Goal: Navigation & Orientation: Find specific page/section

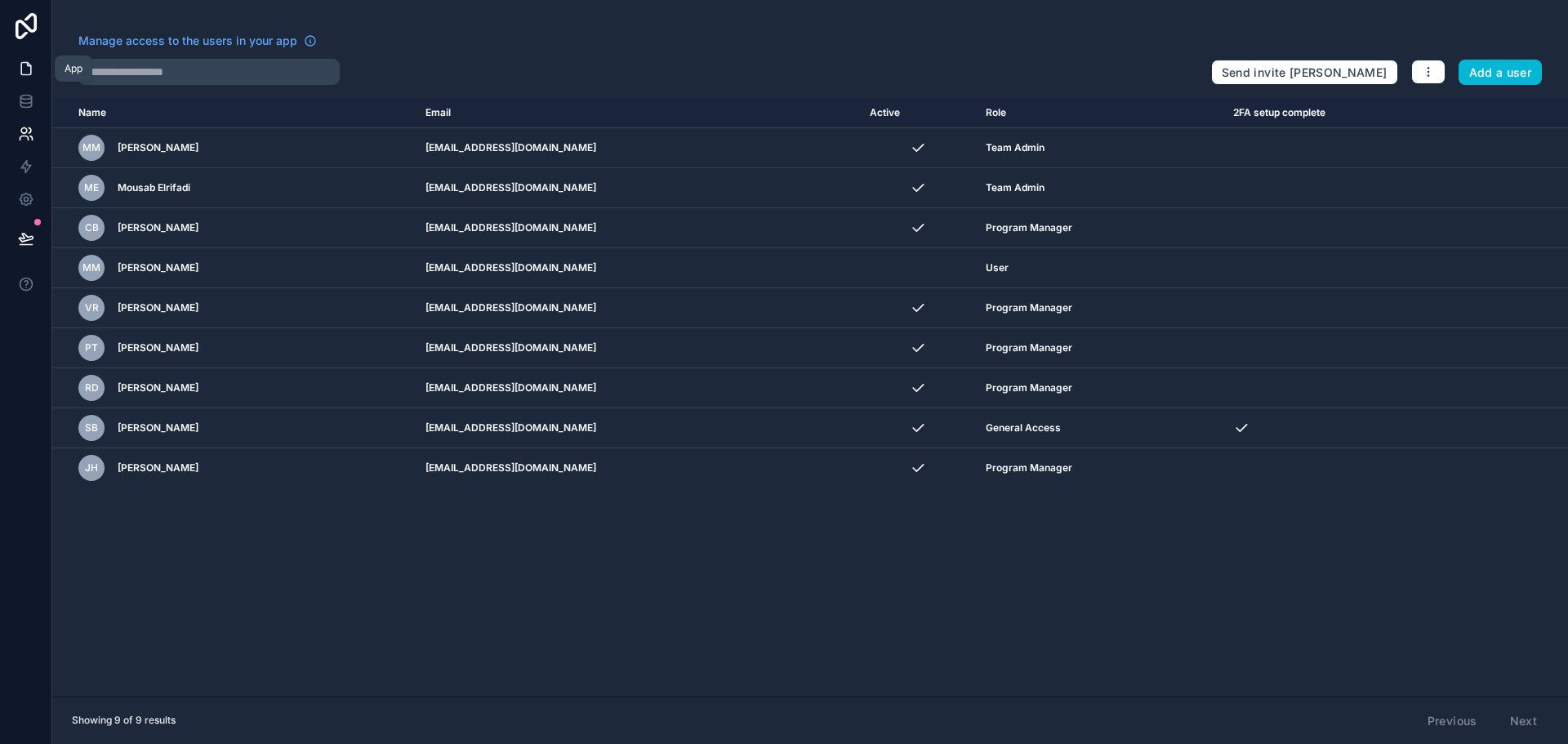
click at [30, 60] on link at bounding box center [25, 69] width 51 height 33
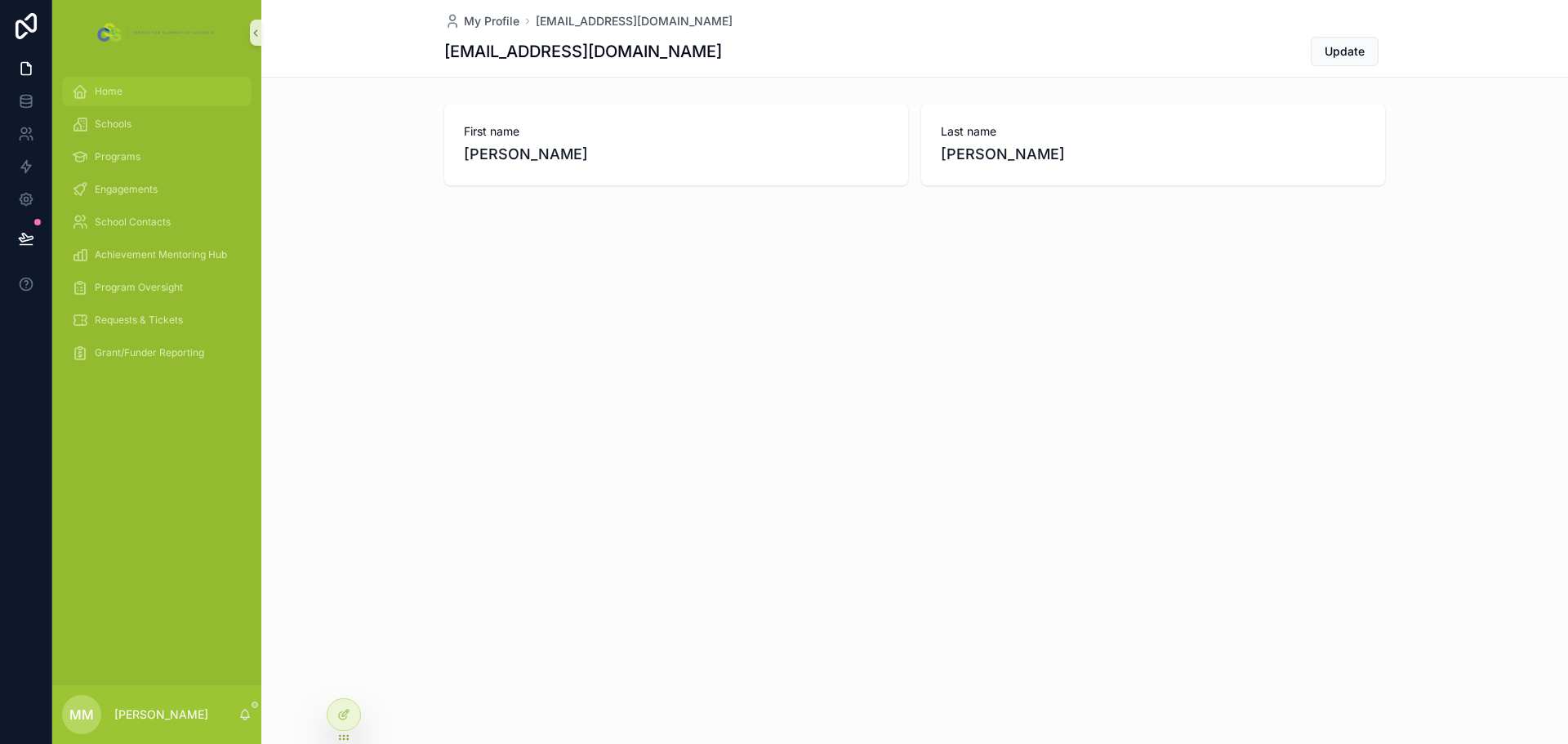
click at [92, 95] on div "Home" at bounding box center [157, 91] width 170 height 26
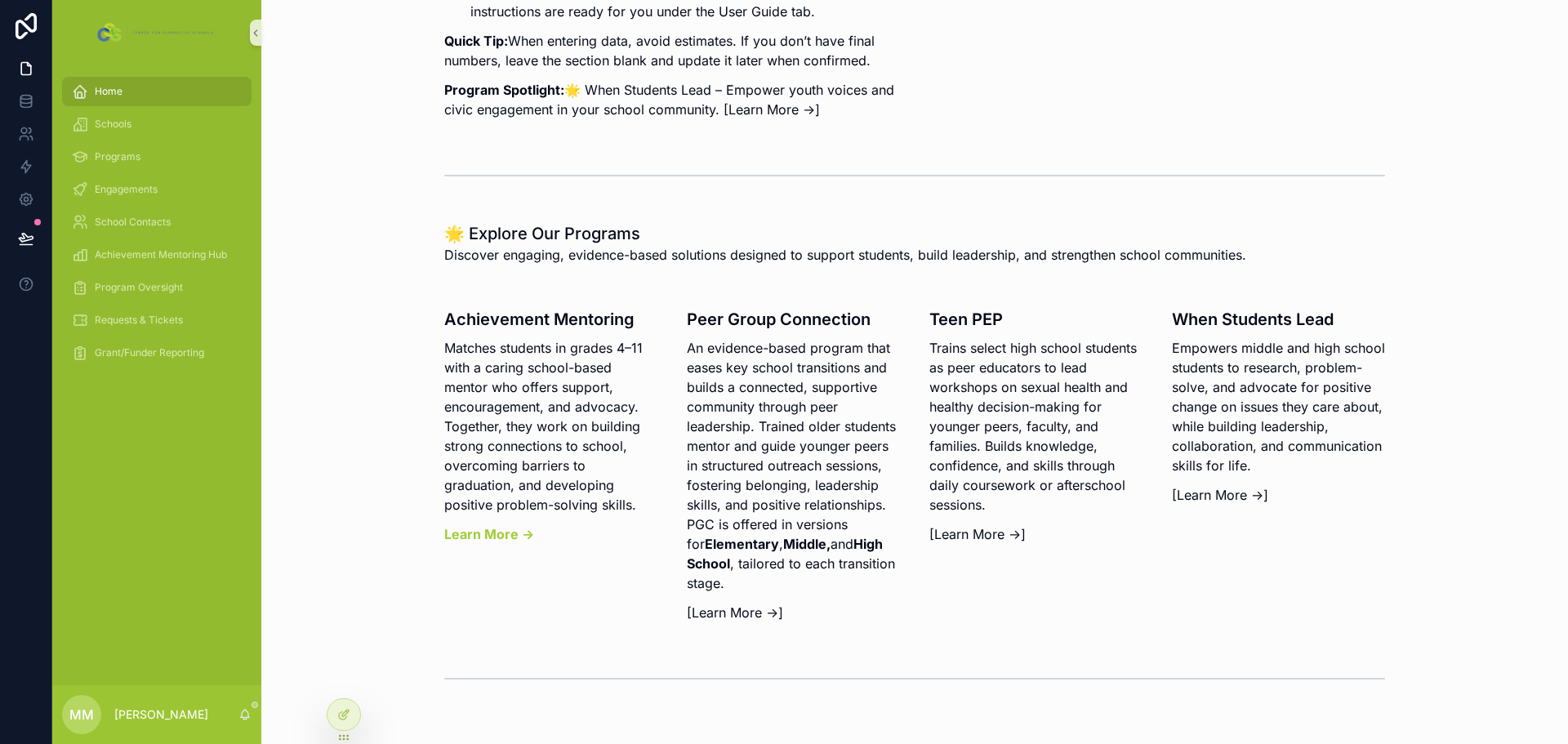
scroll to position [612, 0]
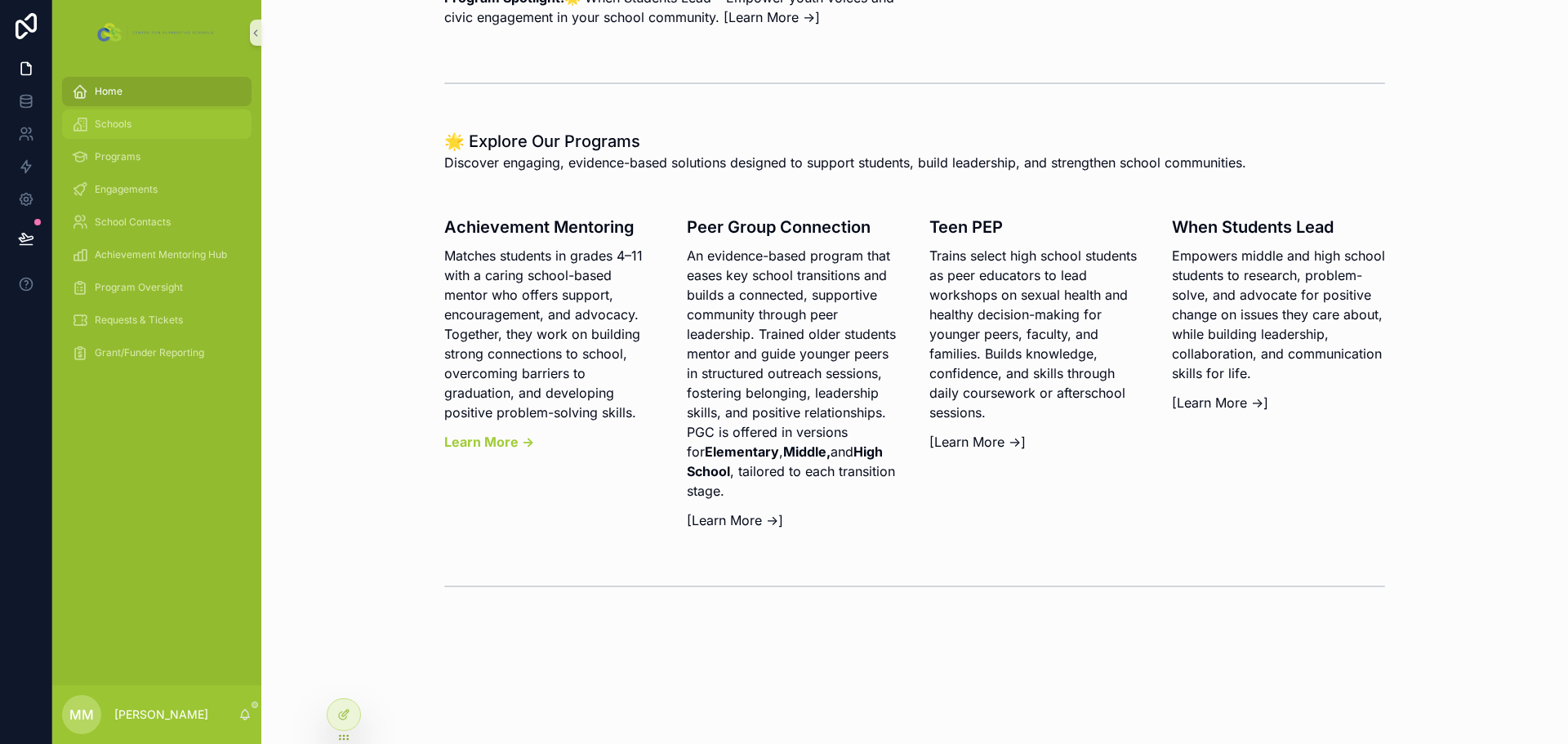
click at [107, 131] on div "Schools" at bounding box center [157, 124] width 170 height 26
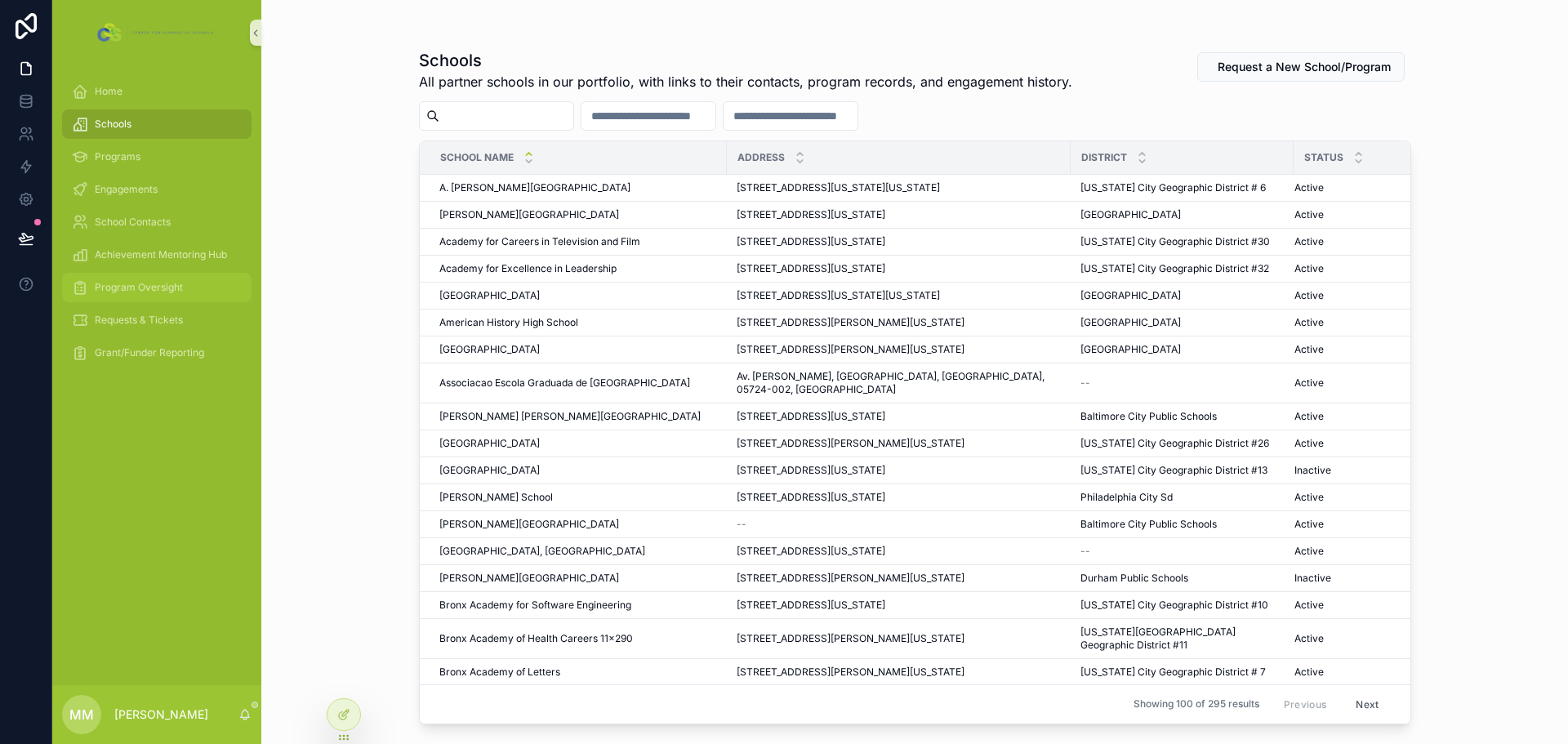
click at [148, 297] on div "Program Oversight" at bounding box center [157, 287] width 170 height 26
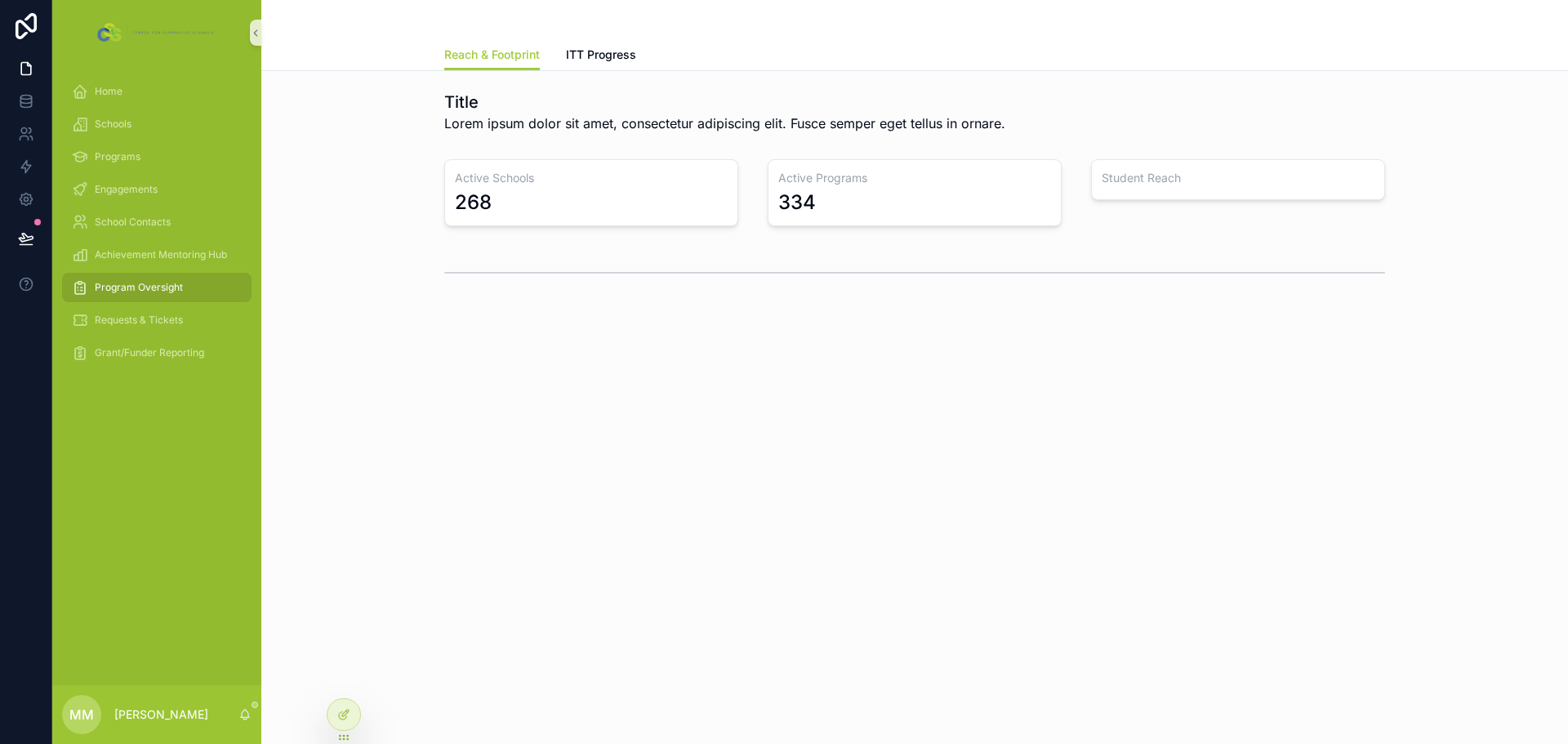
click at [150, 303] on div "Program Oversight" at bounding box center [157, 287] width 209 height 33
click at [150, 317] on span "Requests & Tickets" at bounding box center [138, 320] width 88 height 14
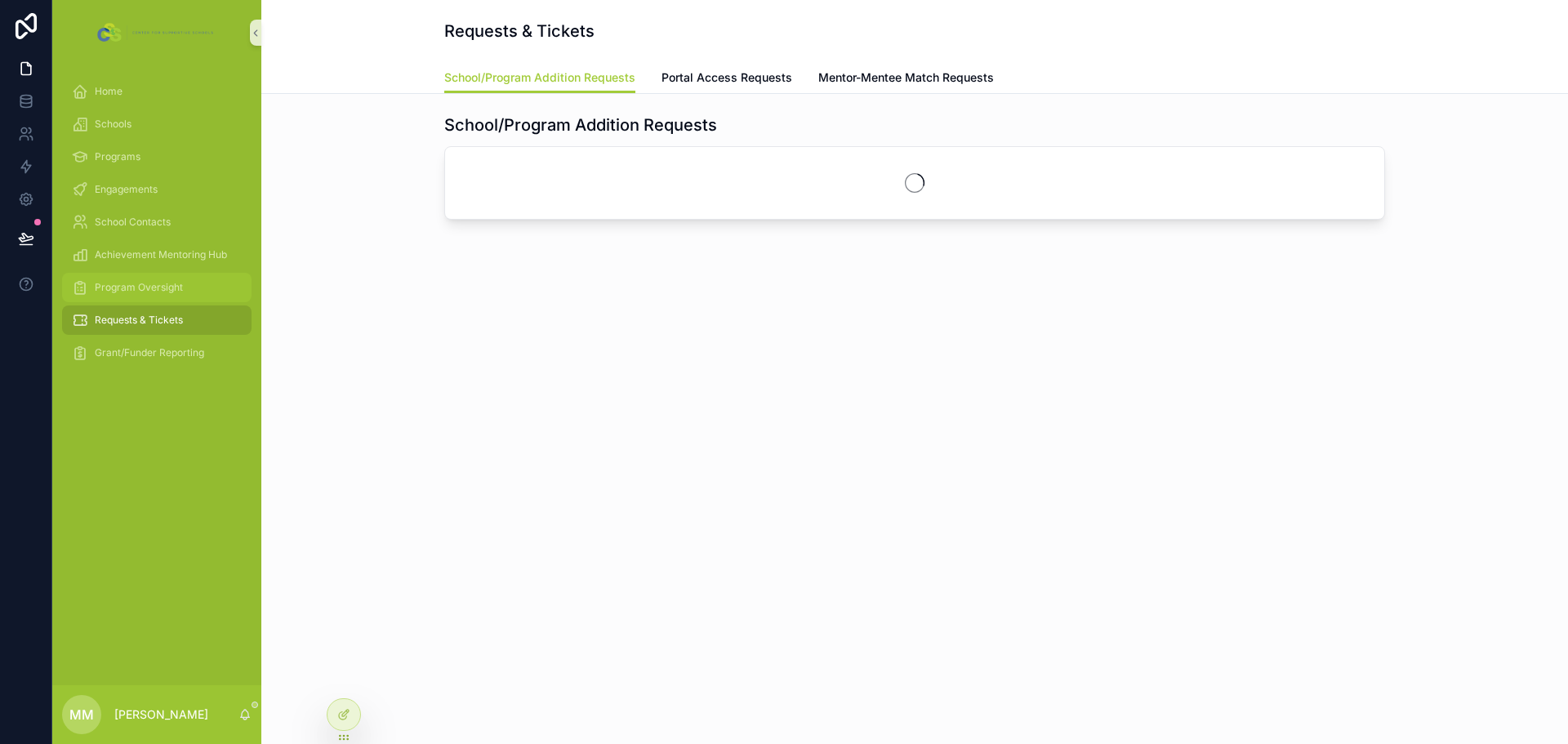
click at [173, 279] on div "Program Oversight" at bounding box center [157, 287] width 170 height 26
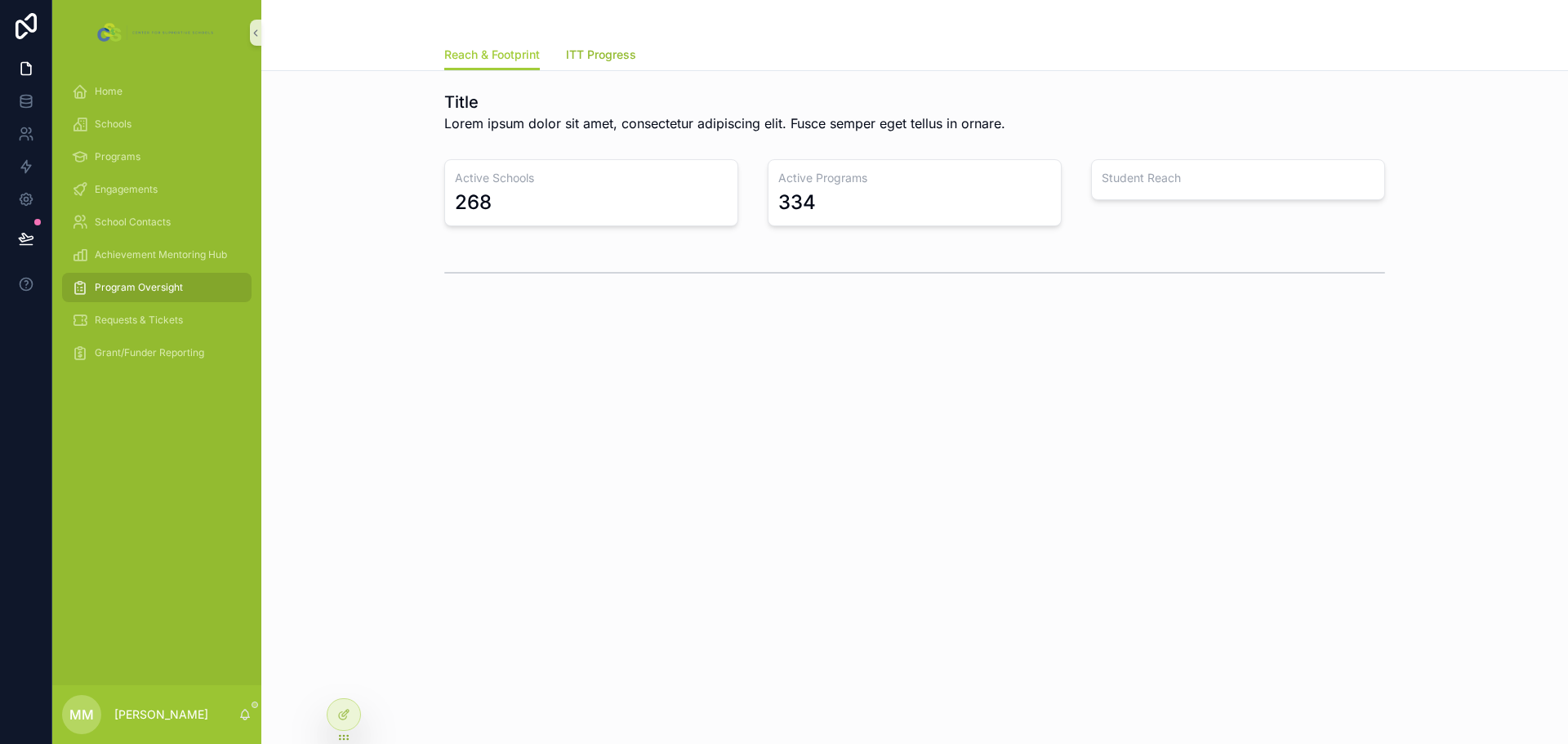
click at [605, 48] on span "ITT Progress" at bounding box center [601, 54] width 71 height 16
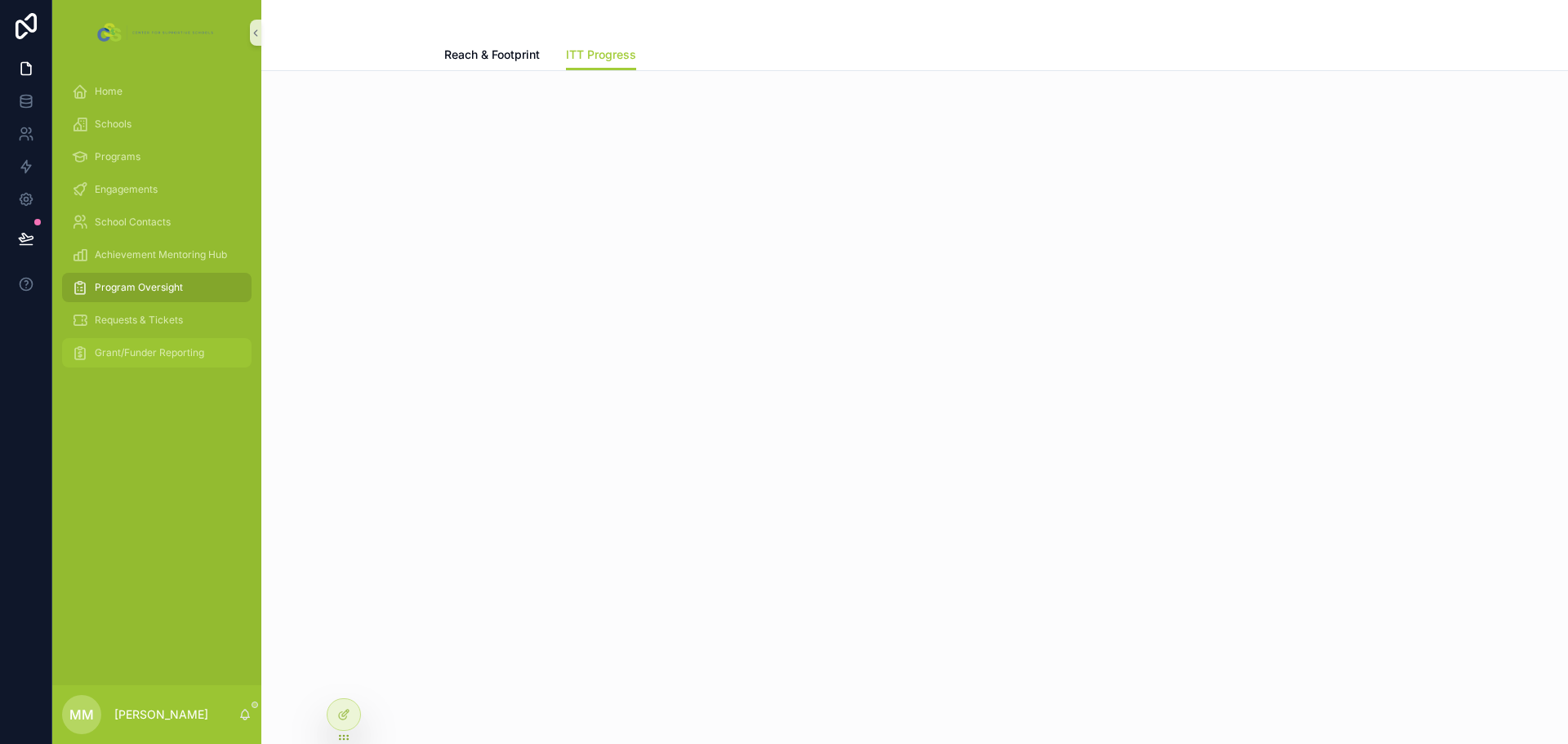
click at [144, 342] on div "Grant/Funder Reporting" at bounding box center [157, 352] width 170 height 26
click at [134, 284] on span "Program Oversight" at bounding box center [138, 287] width 88 height 14
